Goal: Information Seeking & Learning: Learn about a topic

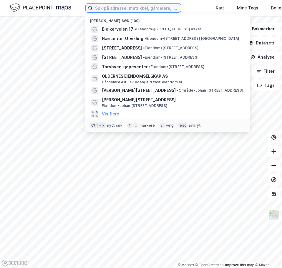
click at [114, 10] on input at bounding box center [137, 8] width 88 height 9
paste input "- [PERSON_NAME] Vei 105"
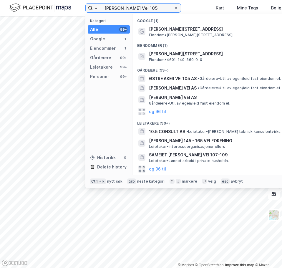
click at [107, 8] on input "- [PERSON_NAME] Vei 105" at bounding box center [133, 8] width 81 height 9
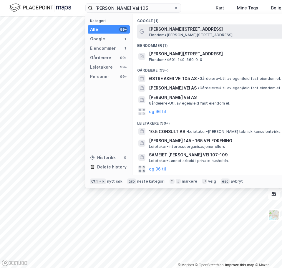
click at [185, 29] on span "[PERSON_NAME][STREET_ADDRESS]" at bounding box center [219, 29] width 141 height 7
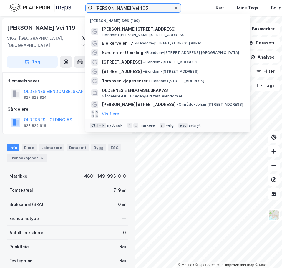
click at [161, 10] on input "[PERSON_NAME] Vei 105" at bounding box center [133, 8] width 81 height 9
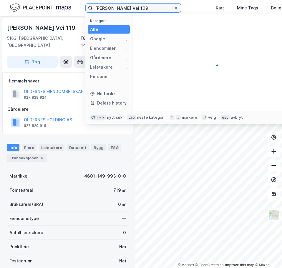
type input "[PERSON_NAME] Vei 109"
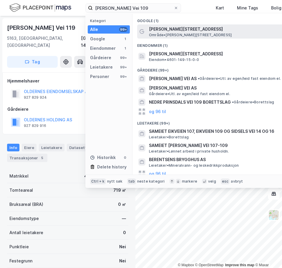
click at [171, 36] on span "Område • [PERSON_NAME][STREET_ADDRESS]" at bounding box center [190, 35] width 83 height 5
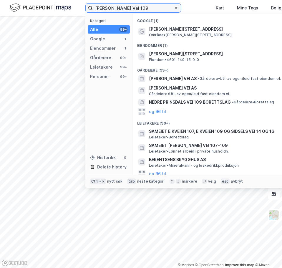
click at [137, 9] on input "[PERSON_NAME] Vei 109" at bounding box center [133, 8] width 81 height 9
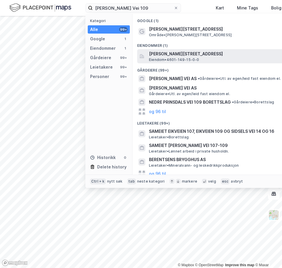
click at [174, 58] on span "Eiendom • 4601-149-15-0-0" at bounding box center [174, 59] width 50 height 5
